Goal: Information Seeking & Learning: Learn about a topic

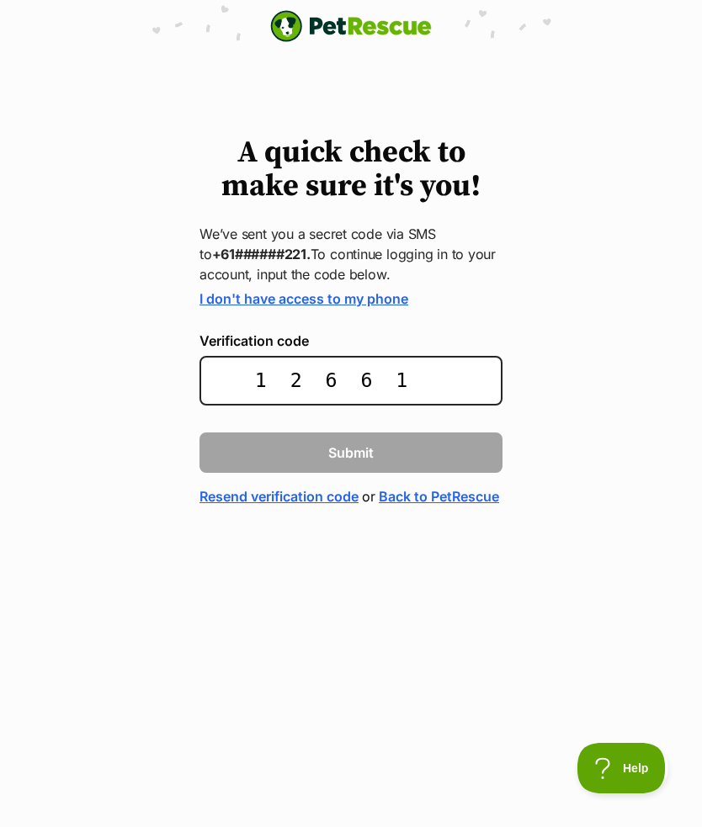
type input "126614"
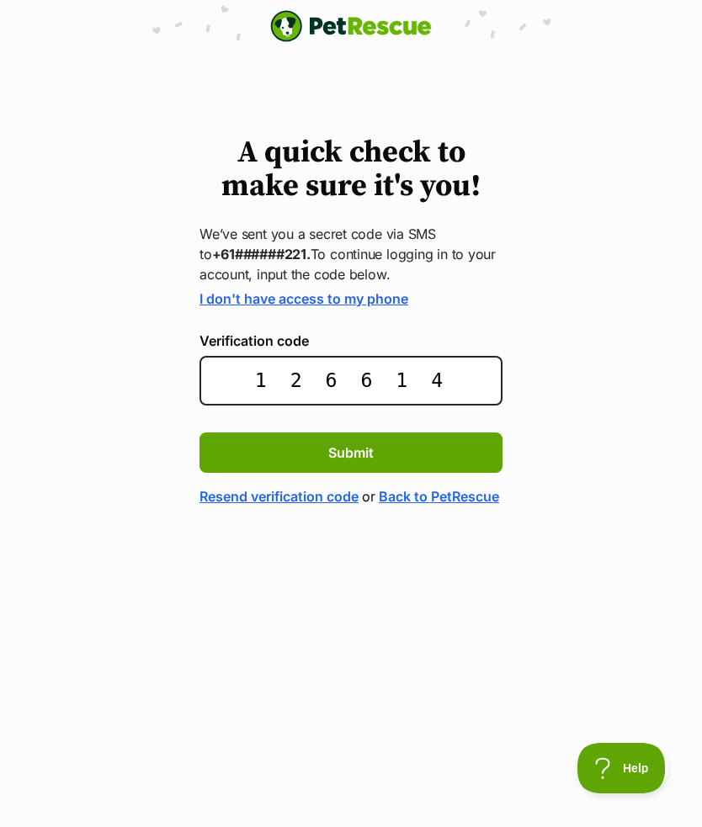
click at [348, 439] on button "Submit" at bounding box center [350, 453] width 303 height 40
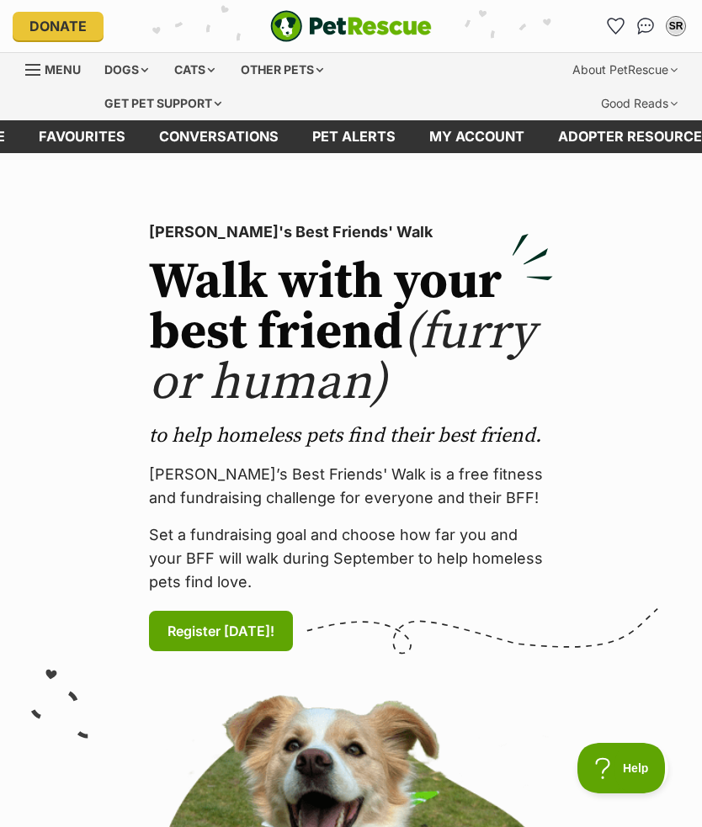
click at [495, 134] on link "My account" at bounding box center [476, 136] width 129 height 33
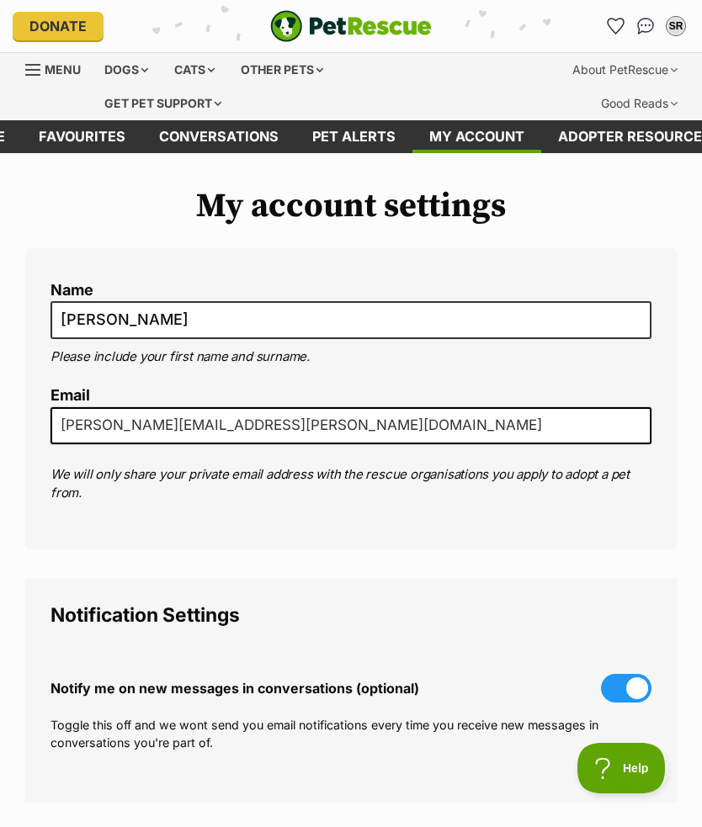
click at [355, 139] on link "Pet alerts" at bounding box center [353, 136] width 117 height 33
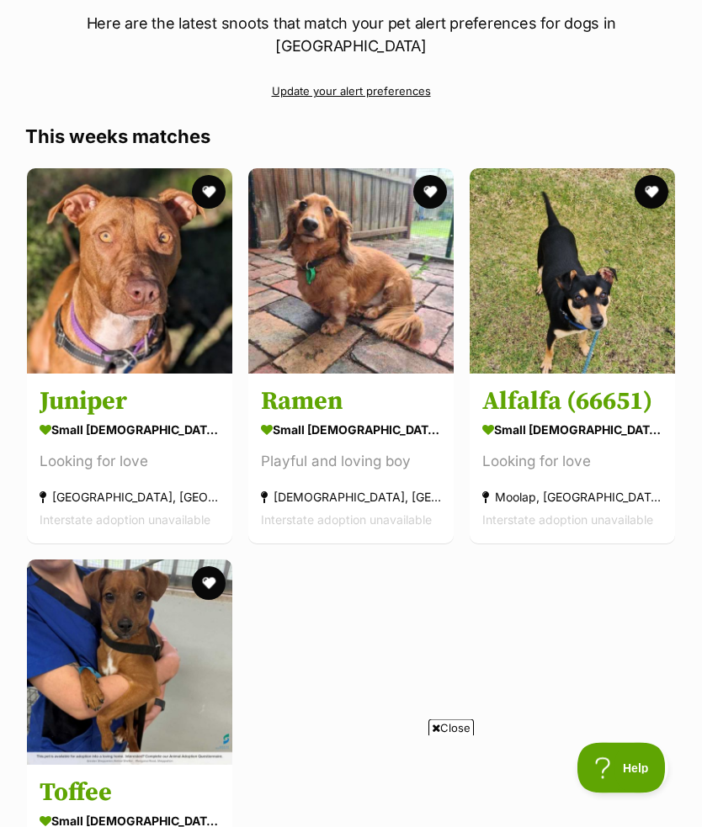
scroll to position [237, 0]
click at [315, 386] on h3 "Ramen" at bounding box center [351, 402] width 180 height 32
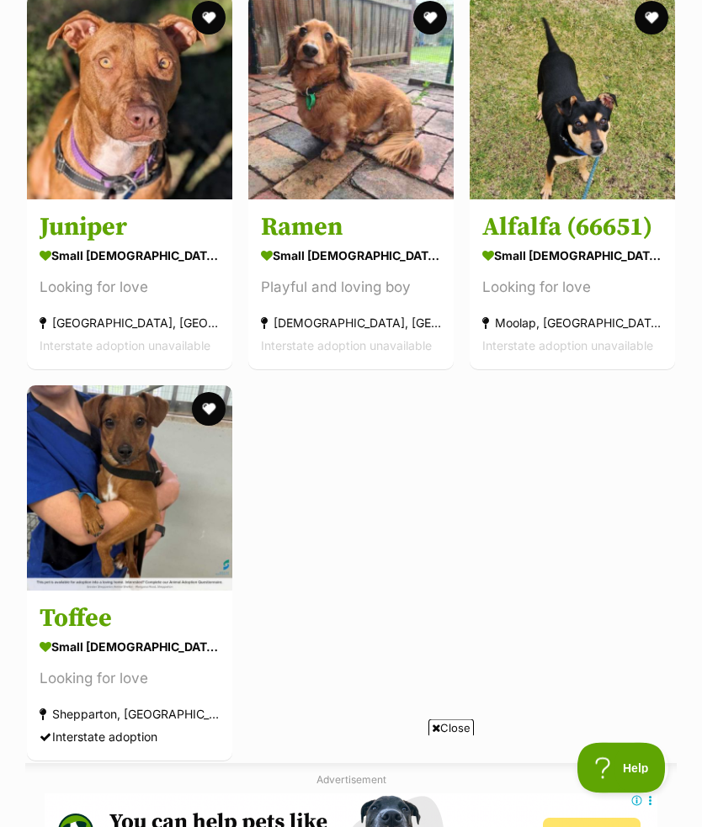
scroll to position [411, 0]
click at [92, 523] on img at bounding box center [129, 488] width 205 height 205
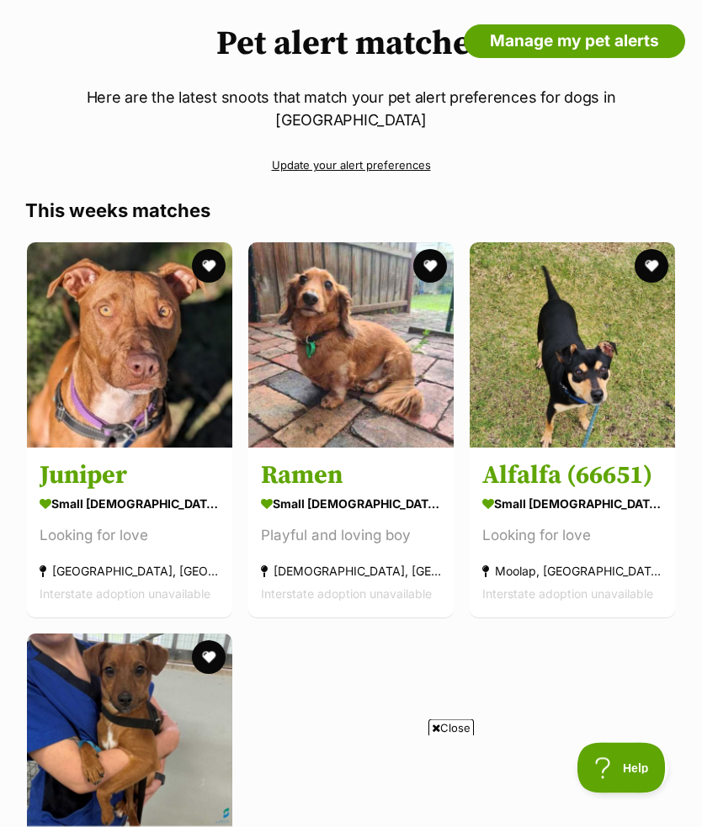
scroll to position [162, 0]
click at [557, 375] on img at bounding box center [572, 344] width 205 height 205
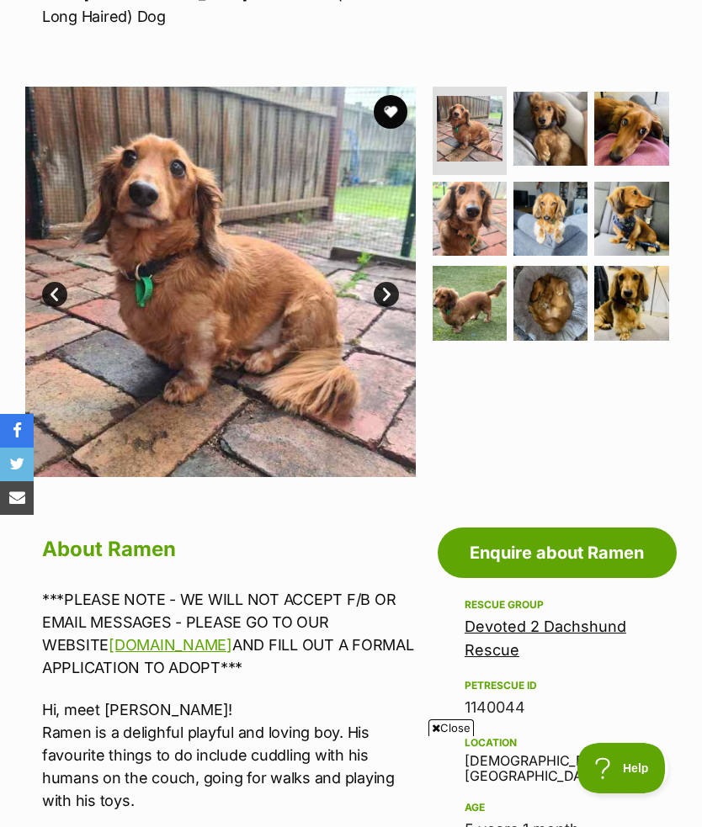
scroll to position [319, 0]
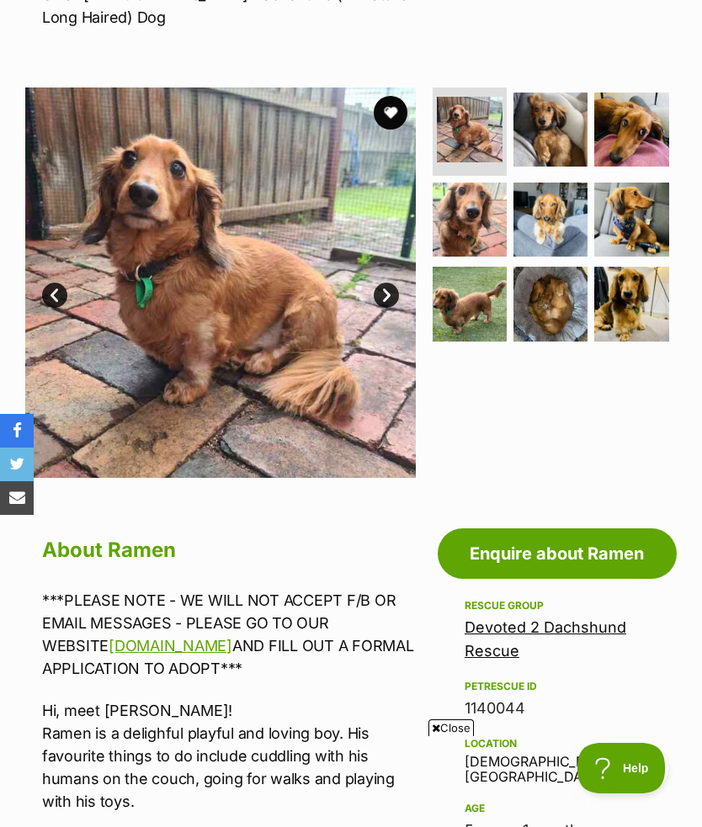
click at [386, 283] on link "Next" at bounding box center [386, 295] width 25 height 25
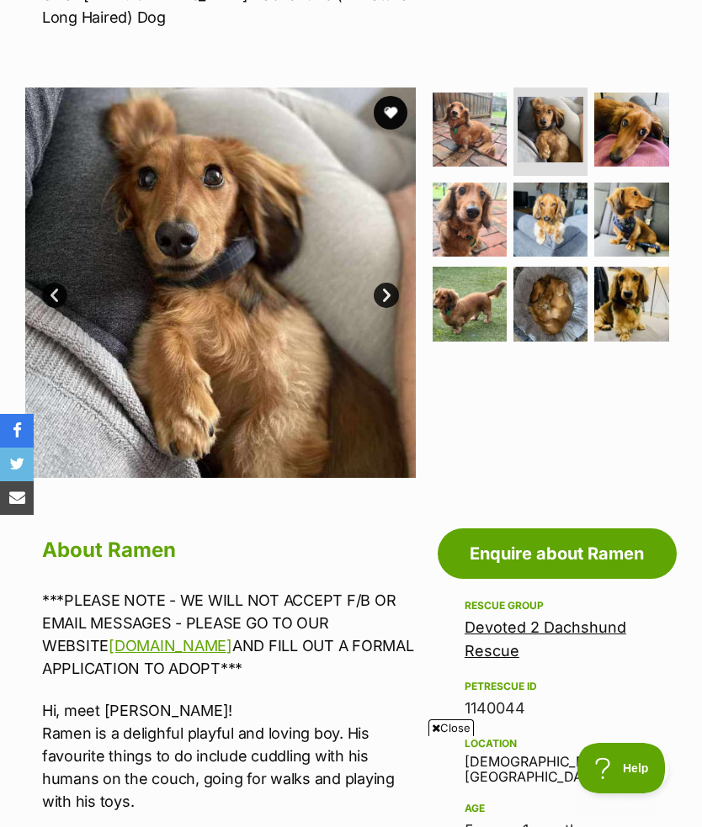
click at [382, 283] on link "Next" at bounding box center [386, 295] width 25 height 25
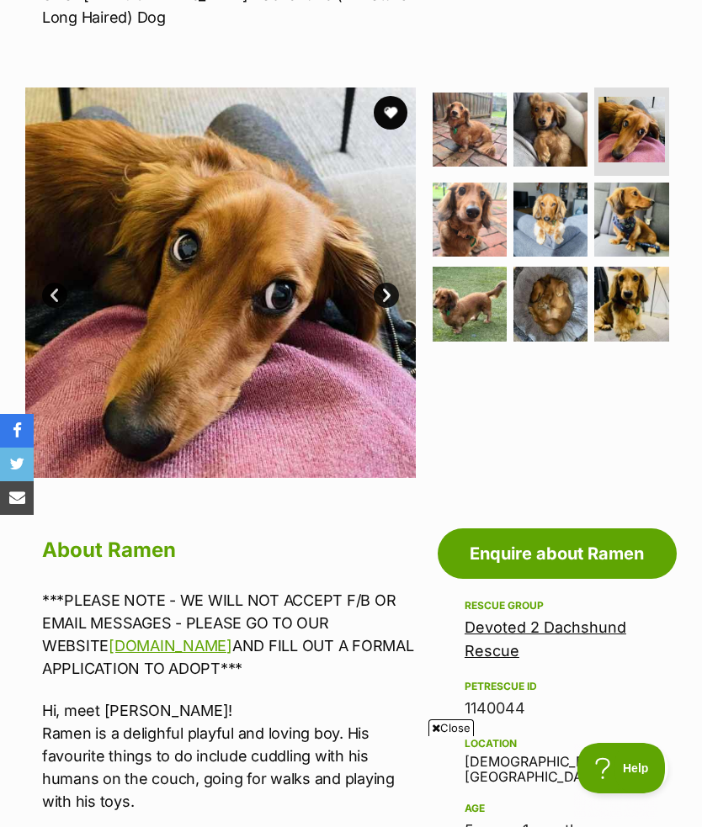
click at [386, 283] on link "Next" at bounding box center [386, 295] width 25 height 25
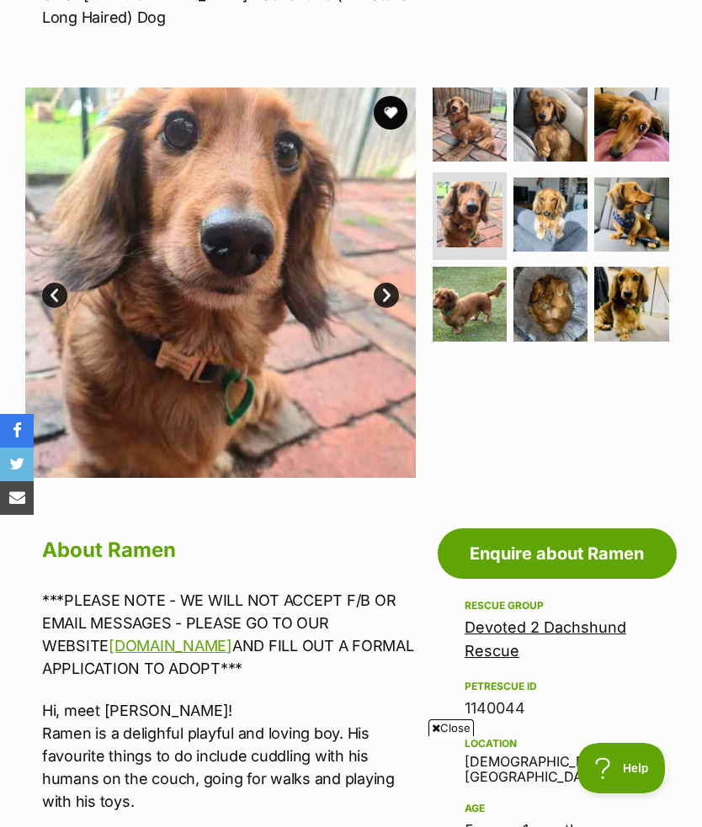
click at [379, 283] on link "Next" at bounding box center [386, 295] width 25 height 25
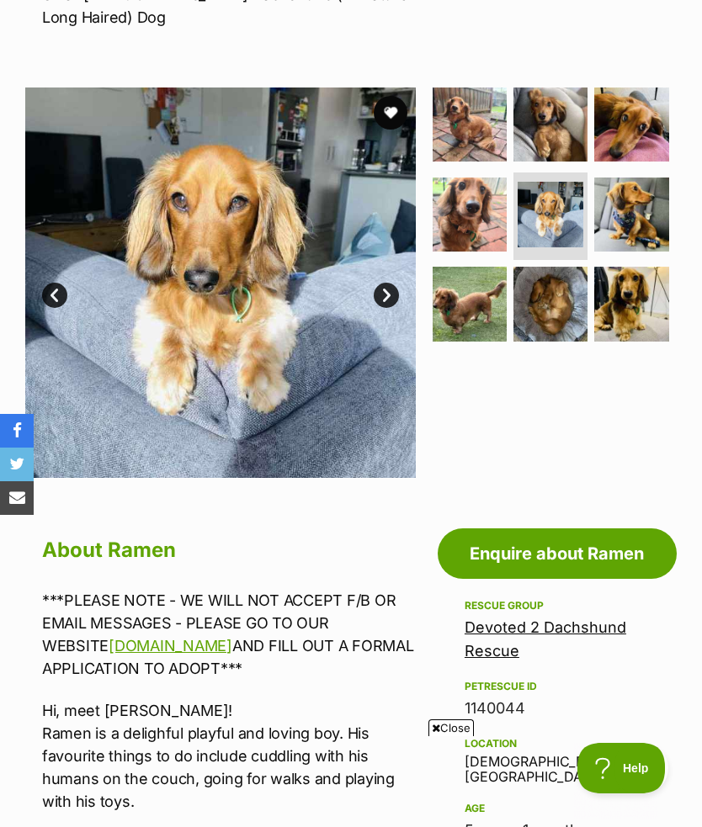
click at [396, 283] on link "Next" at bounding box center [386, 295] width 25 height 25
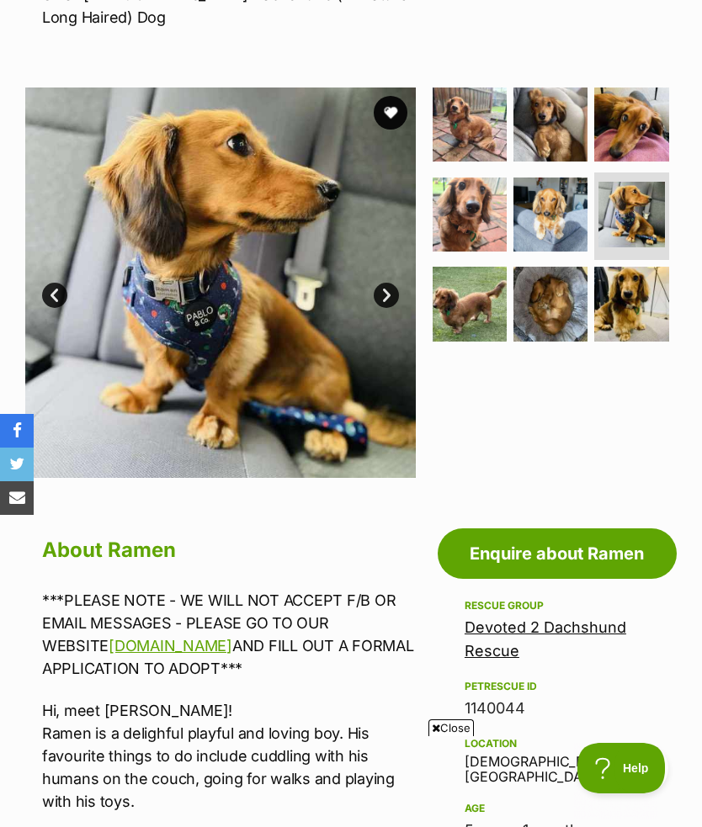
click at [396, 283] on link "Next" at bounding box center [386, 295] width 25 height 25
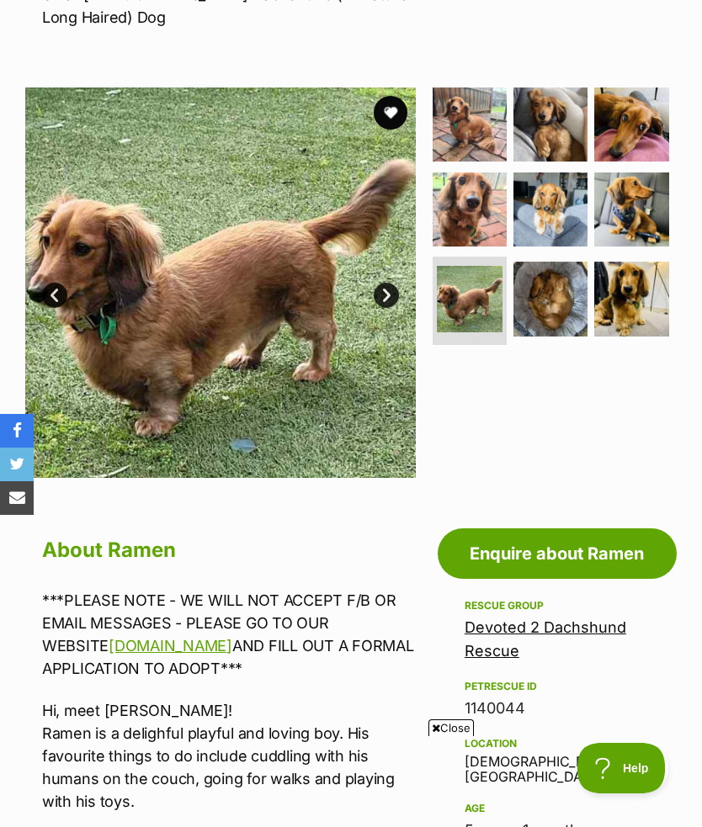
click at [386, 283] on link "Next" at bounding box center [386, 295] width 25 height 25
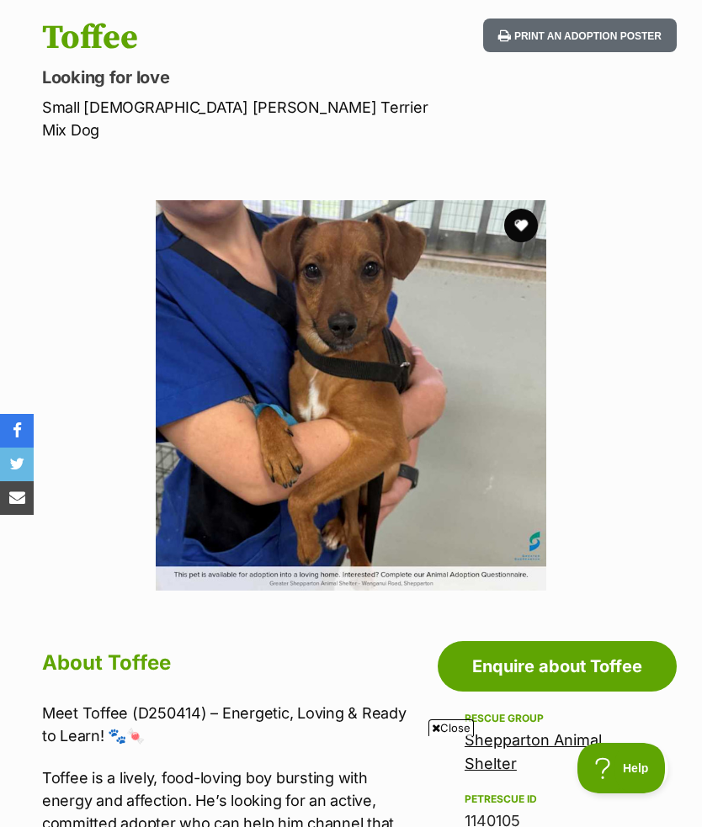
scroll to position [186, 0]
